Goal: Task Accomplishment & Management: Manage account settings

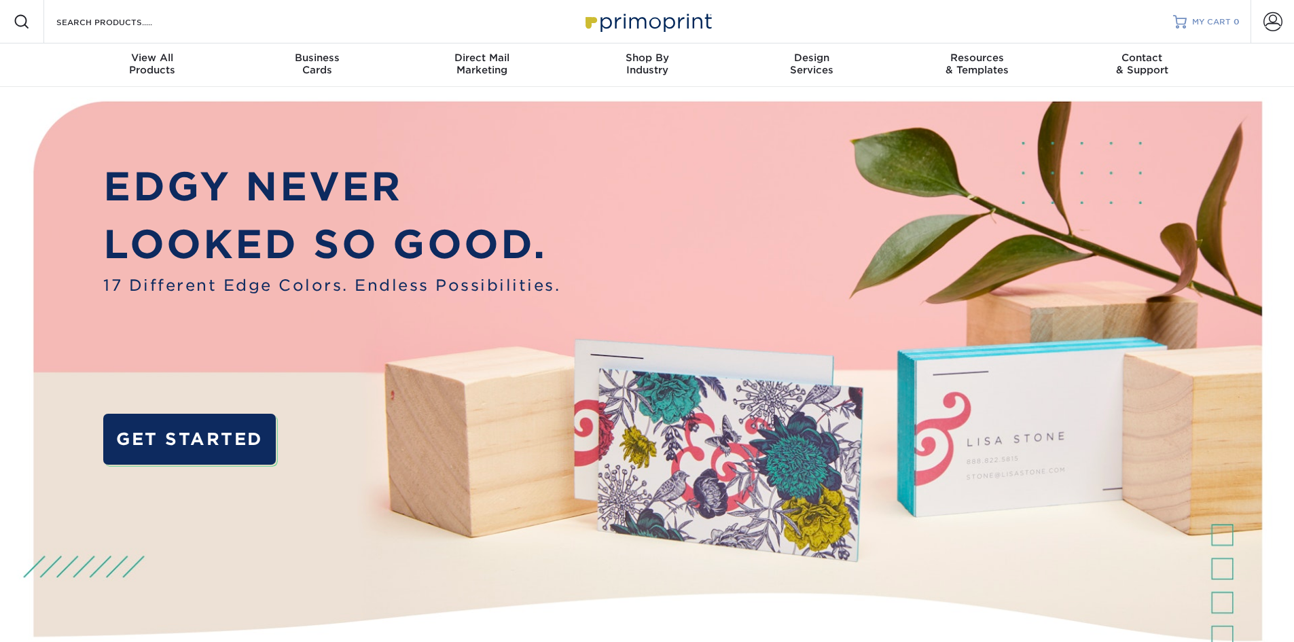
click at [1196, 22] on span "MY CART" at bounding box center [1211, 22] width 39 height 12
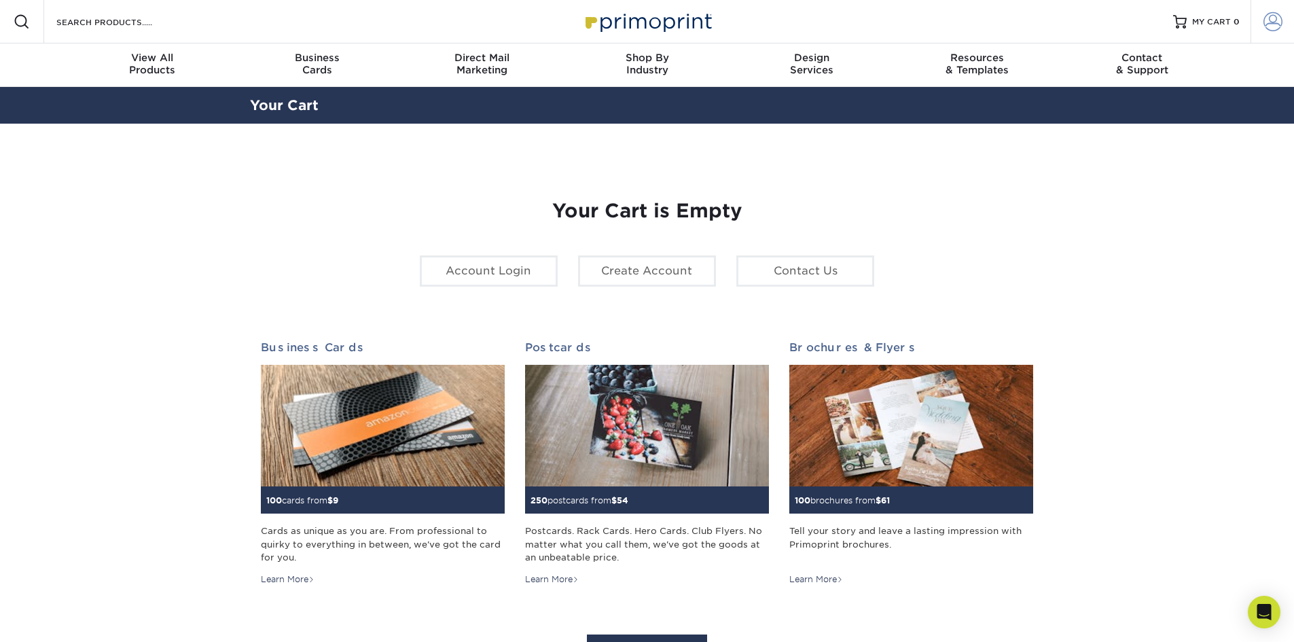
click at [1272, 19] on span at bounding box center [1272, 21] width 19 height 19
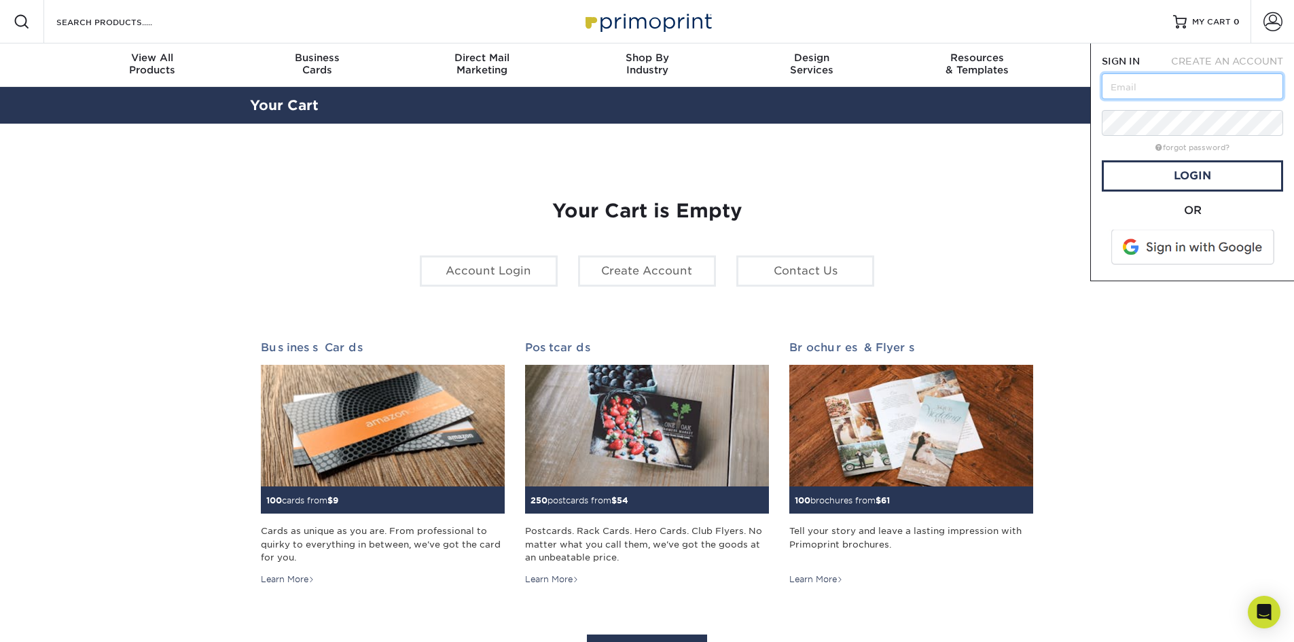
click at [1150, 88] on input "text" at bounding box center [1192, 86] width 181 height 26
type input "[EMAIL_ADDRESS][DOMAIN_NAME]"
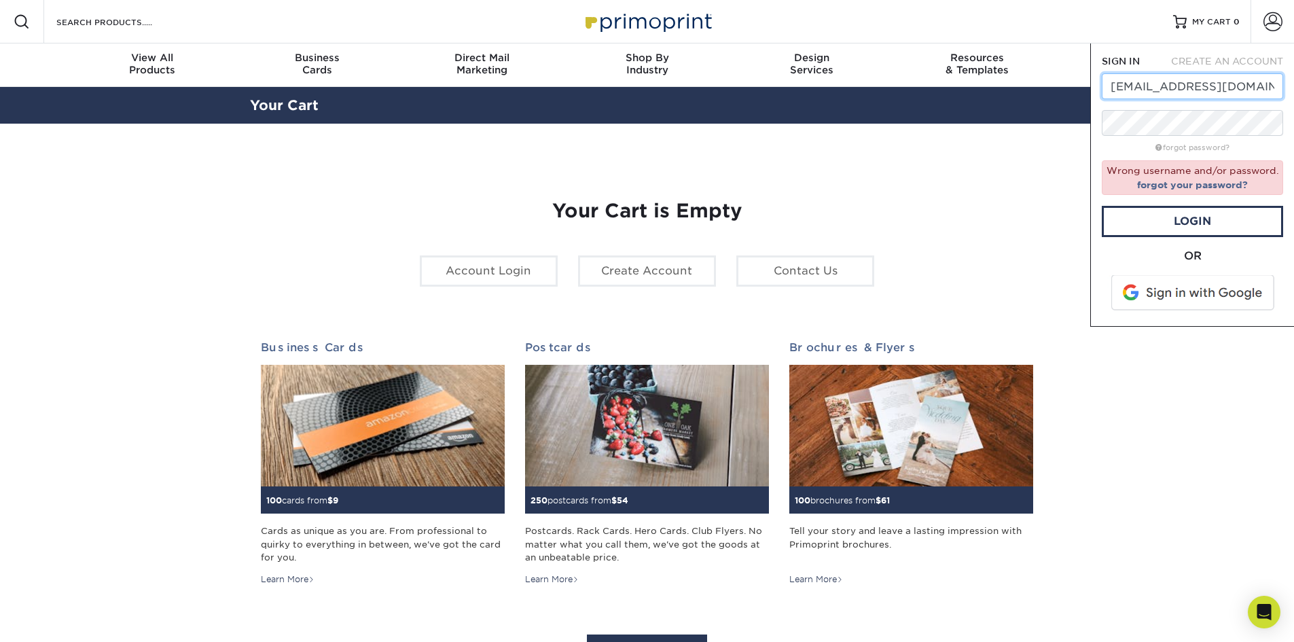
click at [1231, 90] on input "[EMAIL_ADDRESS][DOMAIN_NAME]" at bounding box center [1192, 86] width 181 height 26
